Goal: Find specific page/section

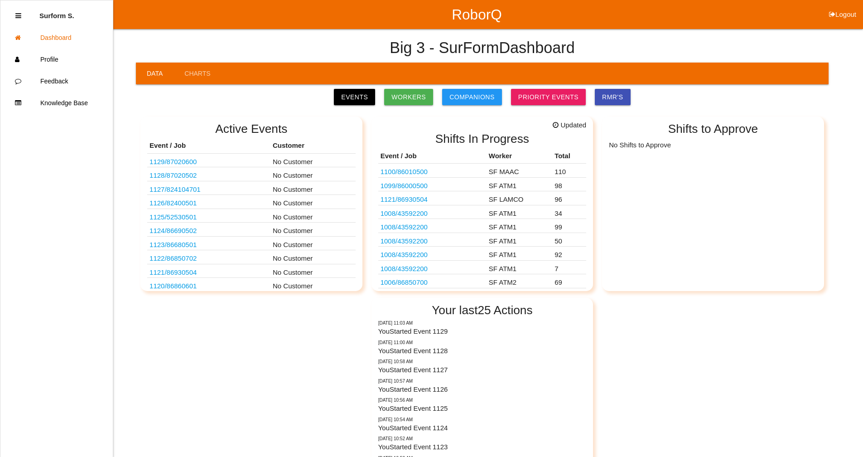
click at [367, 92] on link "Events" at bounding box center [354, 97] width 41 height 16
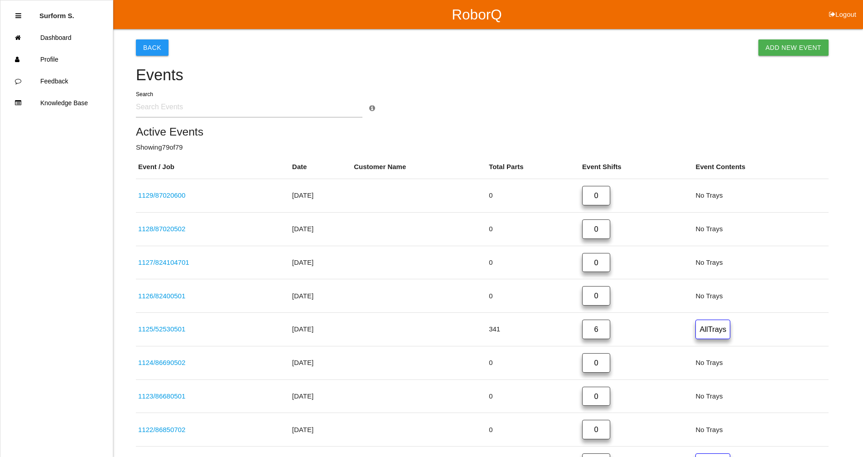
click at [178, 104] on input "text" at bounding box center [249, 107] width 227 height 21
type input "8702"
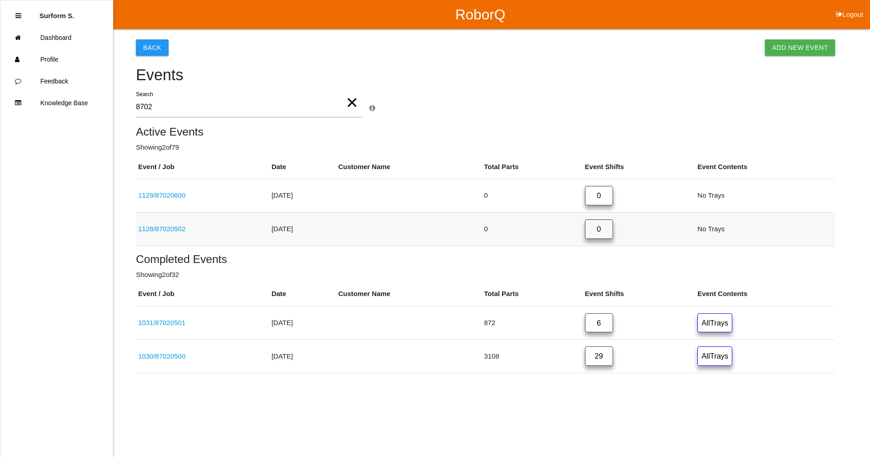
click at [182, 231] on link "1128 / 87020502" at bounding box center [161, 229] width 47 height 8
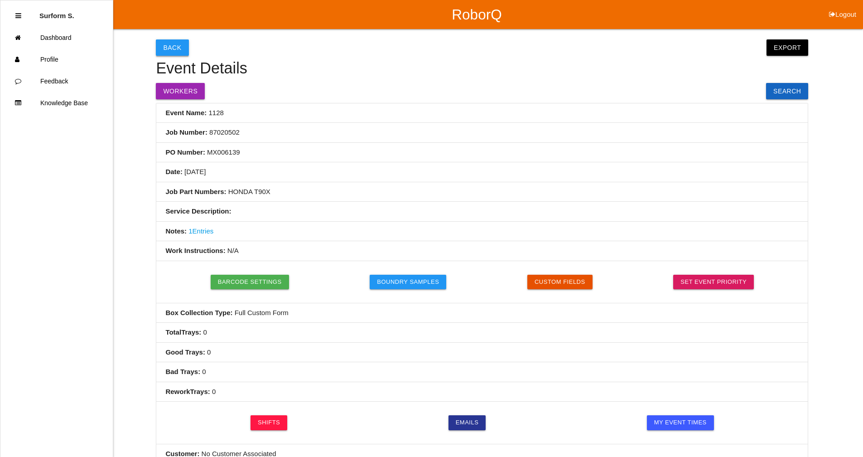
click at [170, 45] on button "Back" at bounding box center [172, 47] width 33 height 16
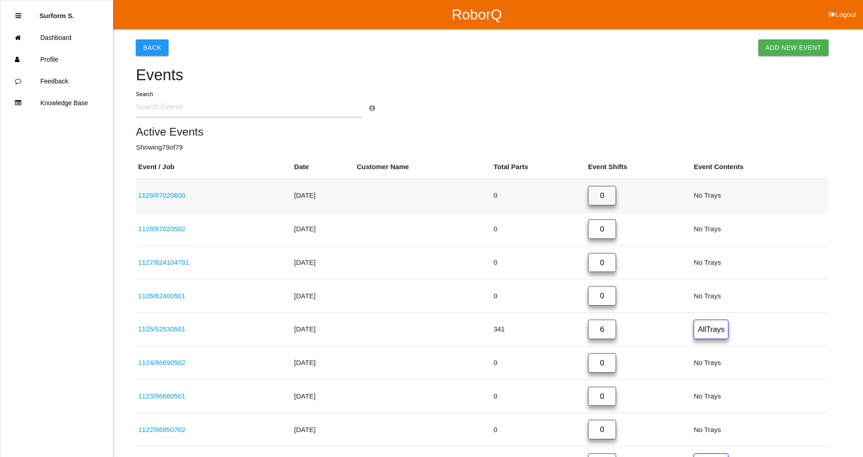
click at [172, 196] on link "1129 / 87020600" at bounding box center [161, 195] width 47 height 8
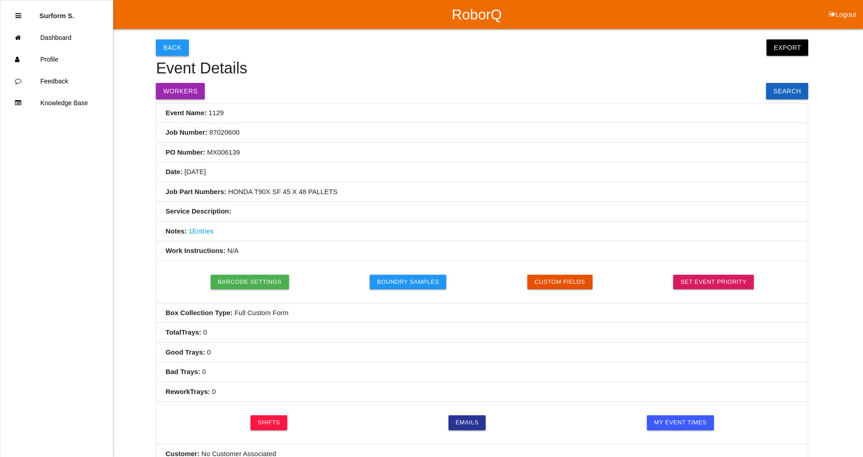
click at [168, 45] on button "Back" at bounding box center [172, 47] width 33 height 16
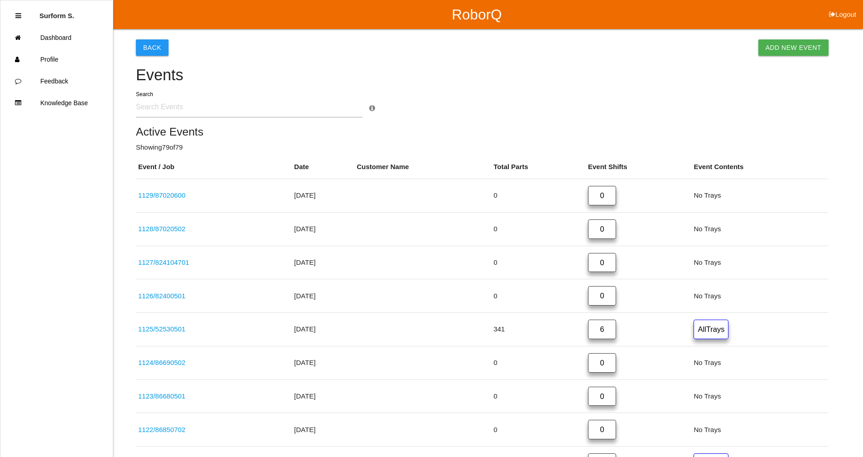
click at [847, 7] on button "Logout" at bounding box center [843, 3] width 41 height 7
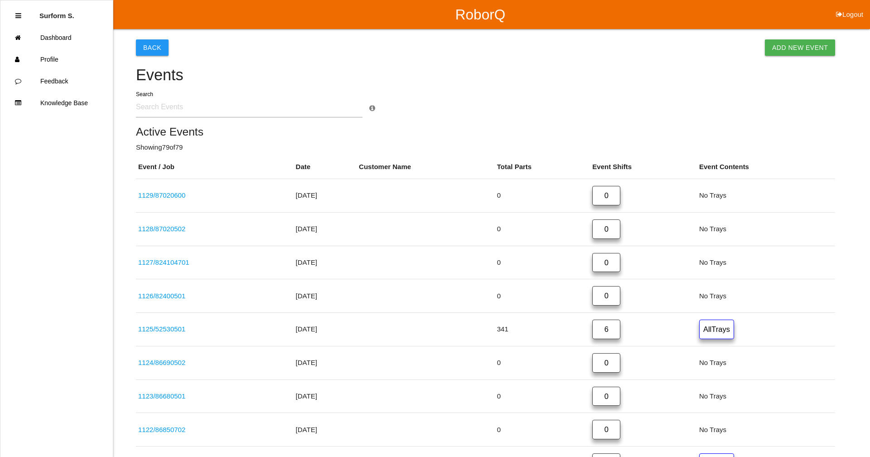
select select "Supervisor"
